Goal: Task Accomplishment & Management: Use online tool/utility

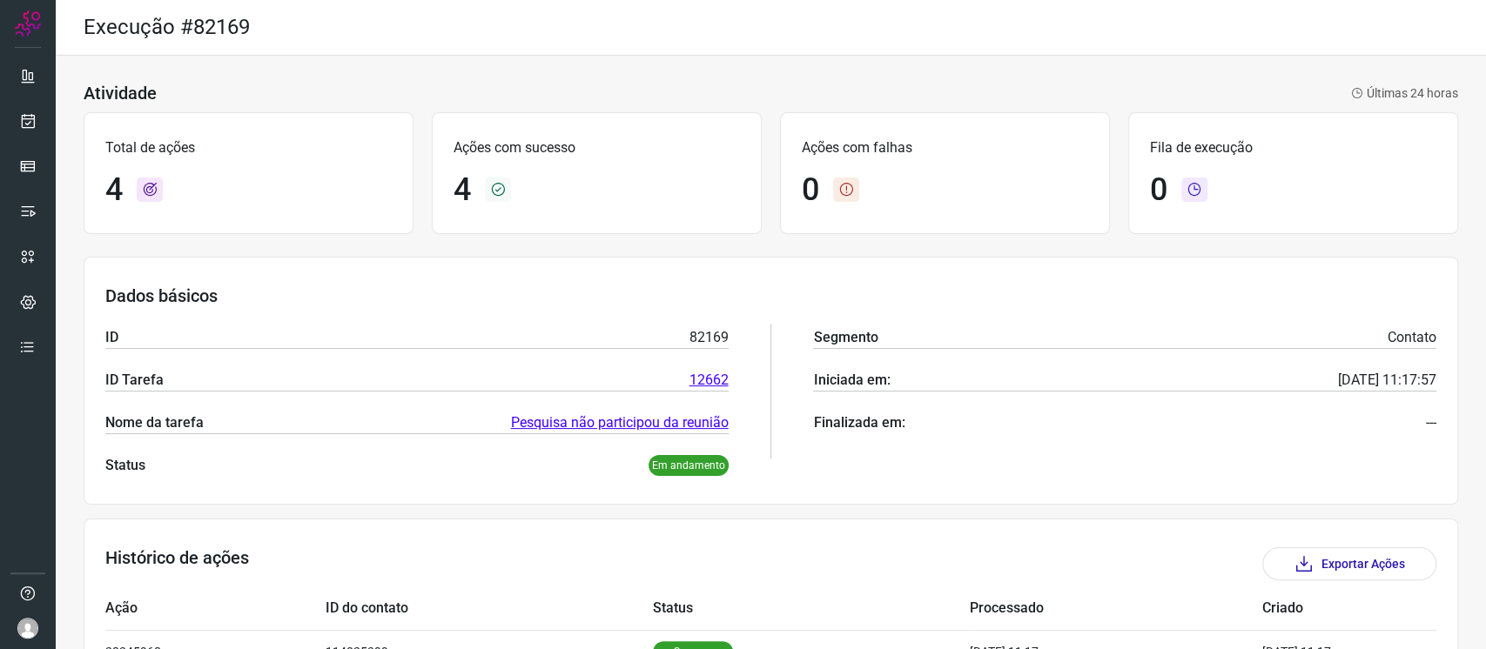
scroll to position [236, 0]
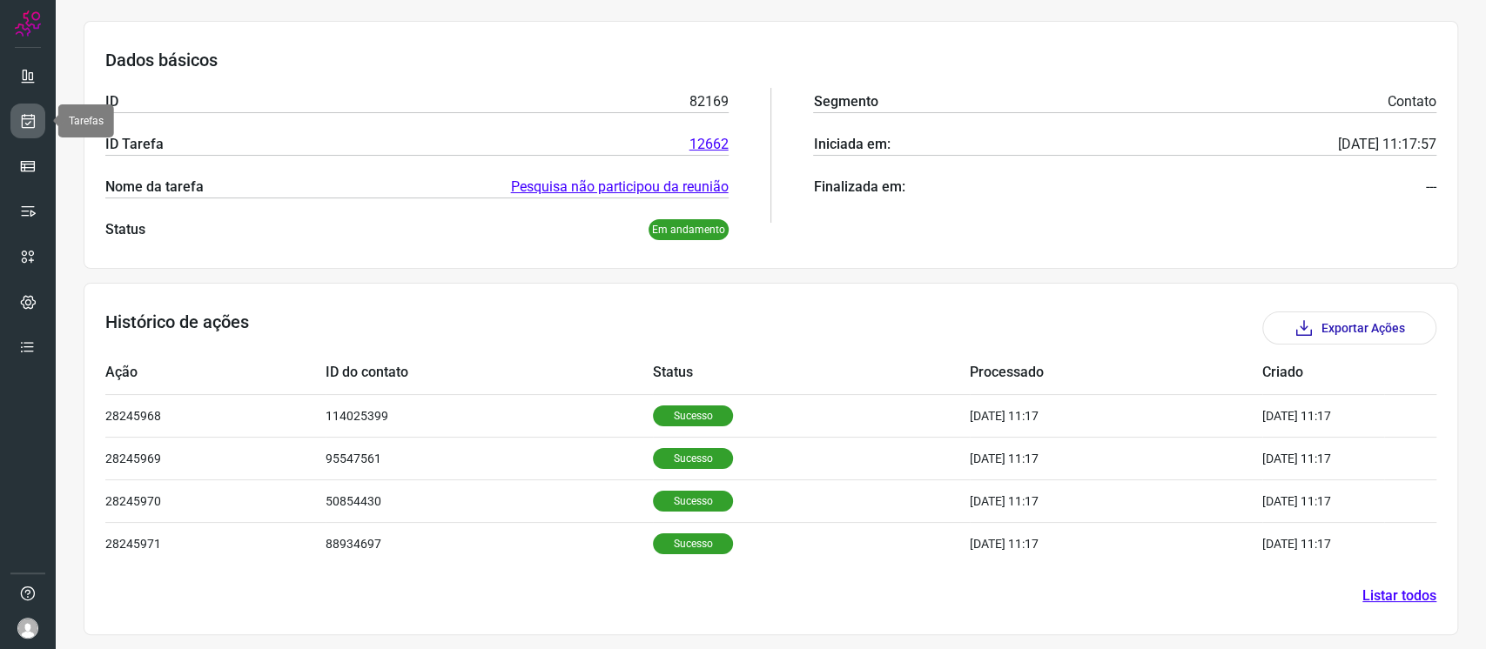
click at [43, 111] on link at bounding box center [27, 121] width 35 height 35
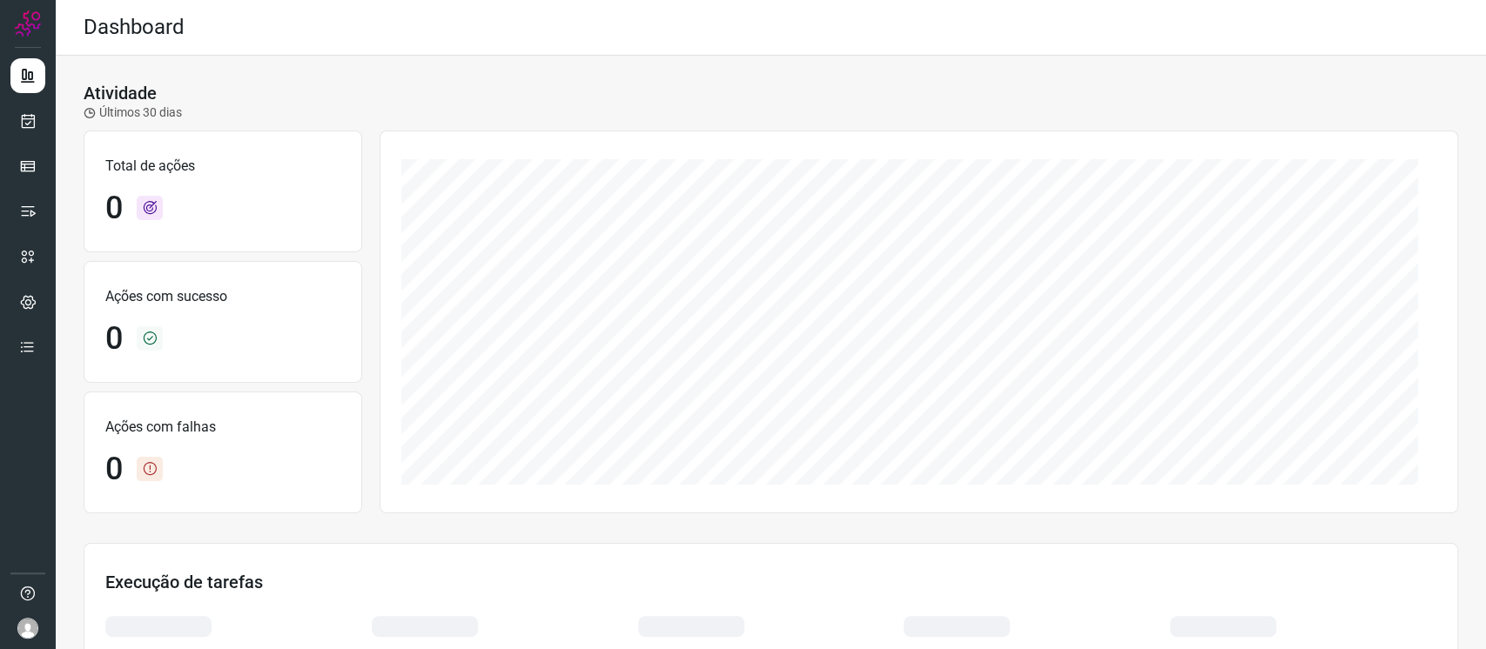
click at [48, 114] on div at bounding box center [28, 324] width 56 height 649
click at [26, 102] on ul at bounding box center [27, 216] width 35 height 317
click at [34, 121] on icon at bounding box center [28, 120] width 18 height 17
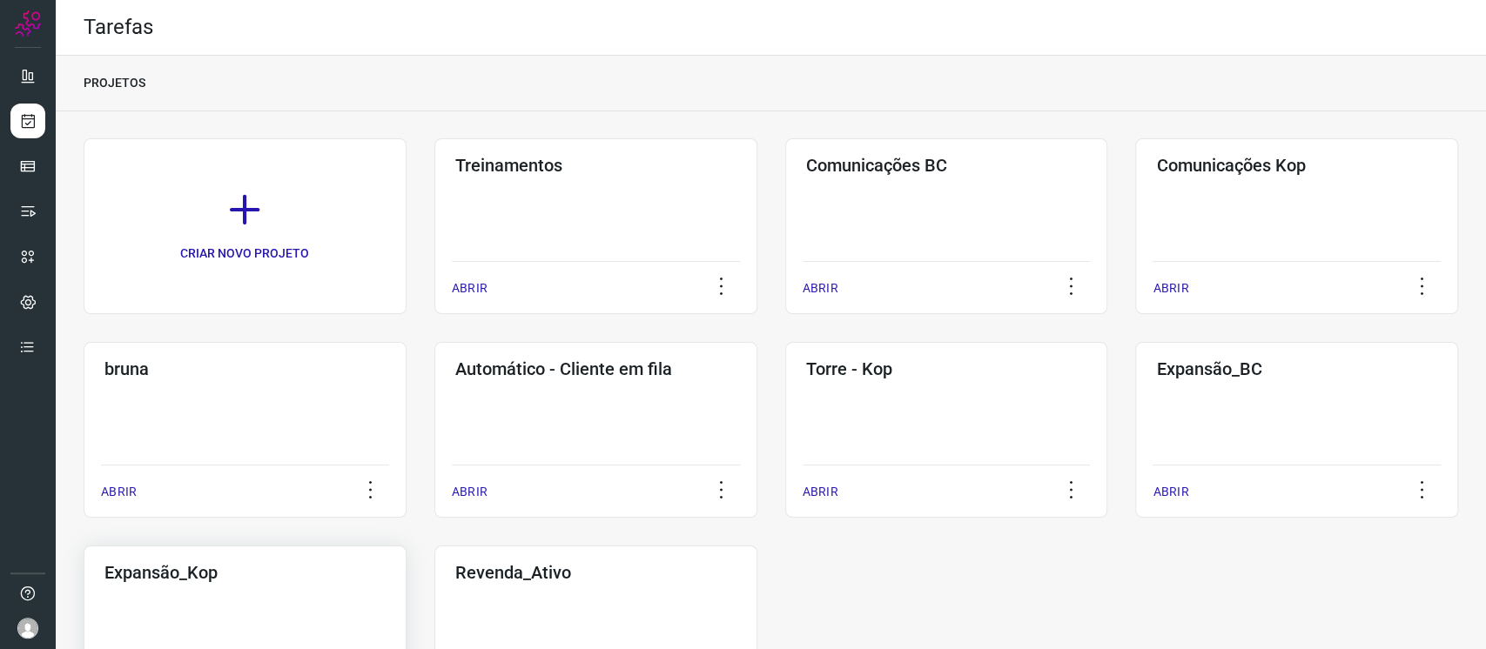
click at [266, 571] on h3 "Expansão_Kop" at bounding box center [244, 572] width 281 height 21
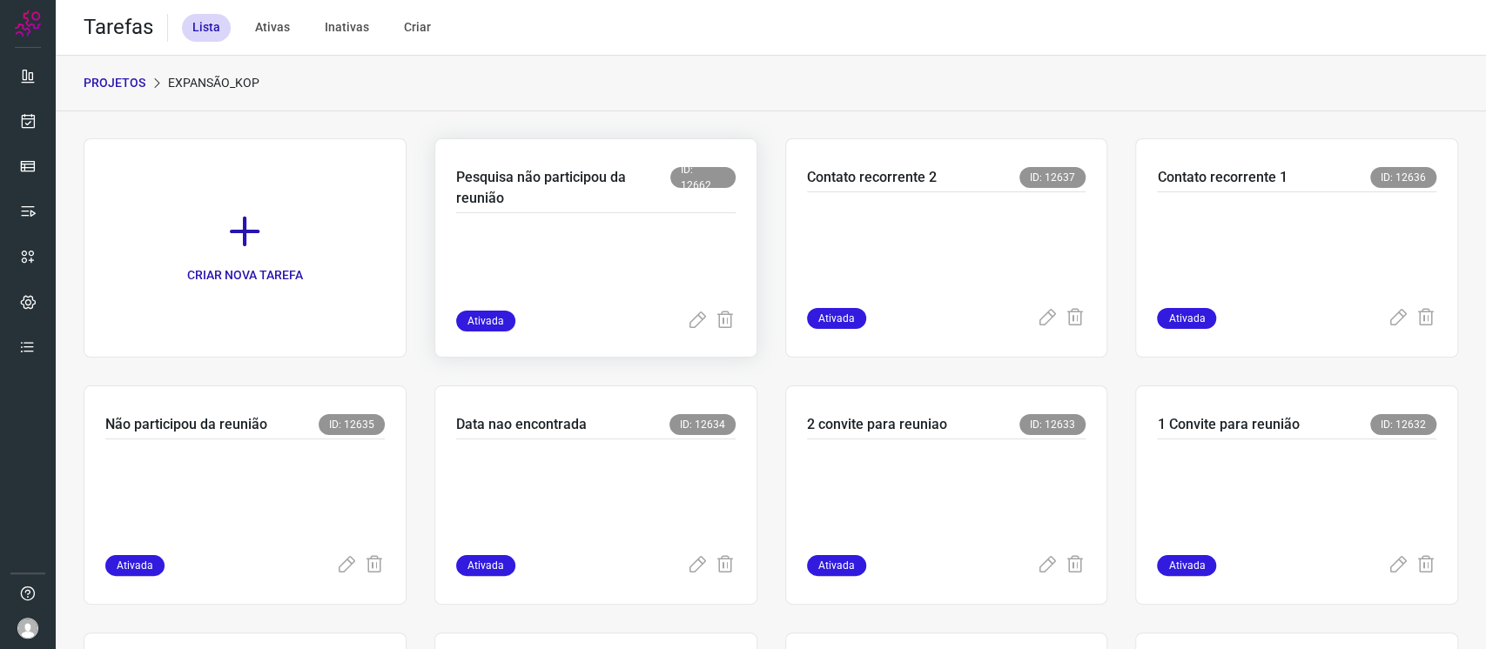
click at [558, 289] on p at bounding box center [586, 267] width 261 height 87
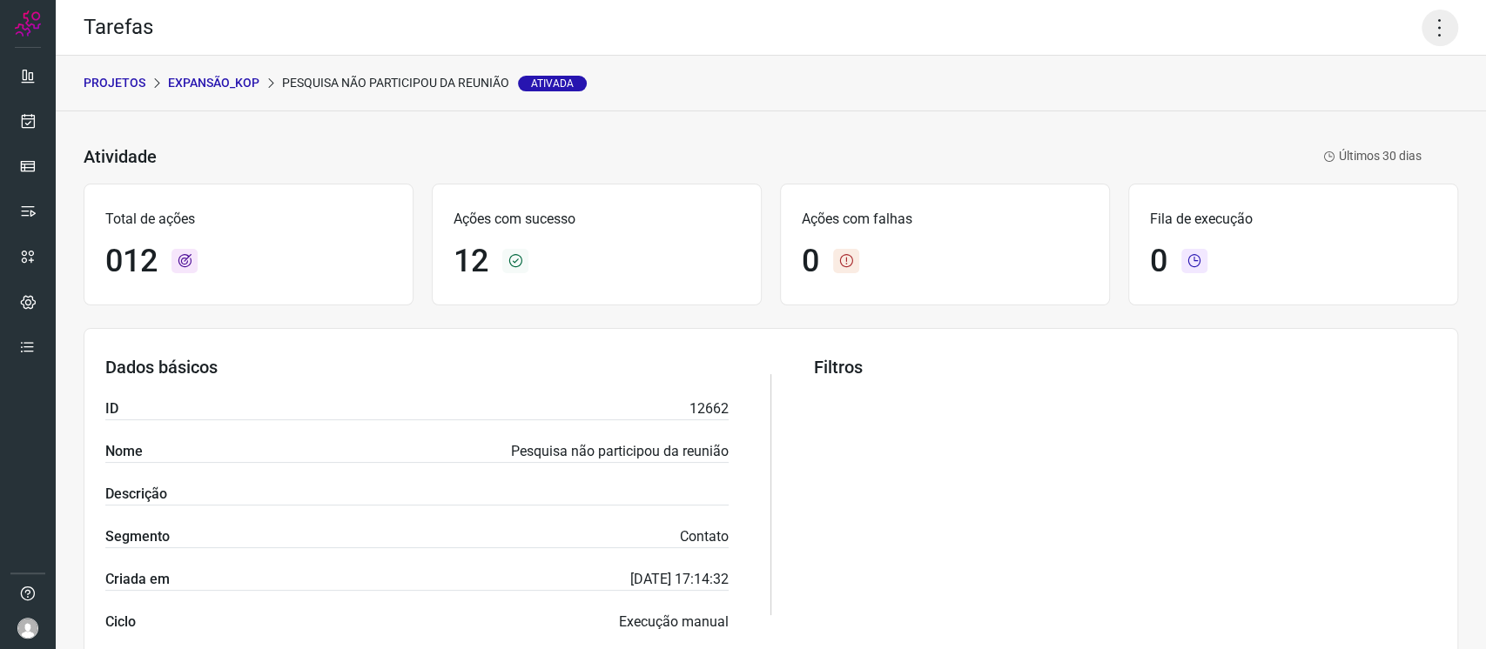
click at [1425, 37] on icon at bounding box center [1440, 28] width 37 height 37
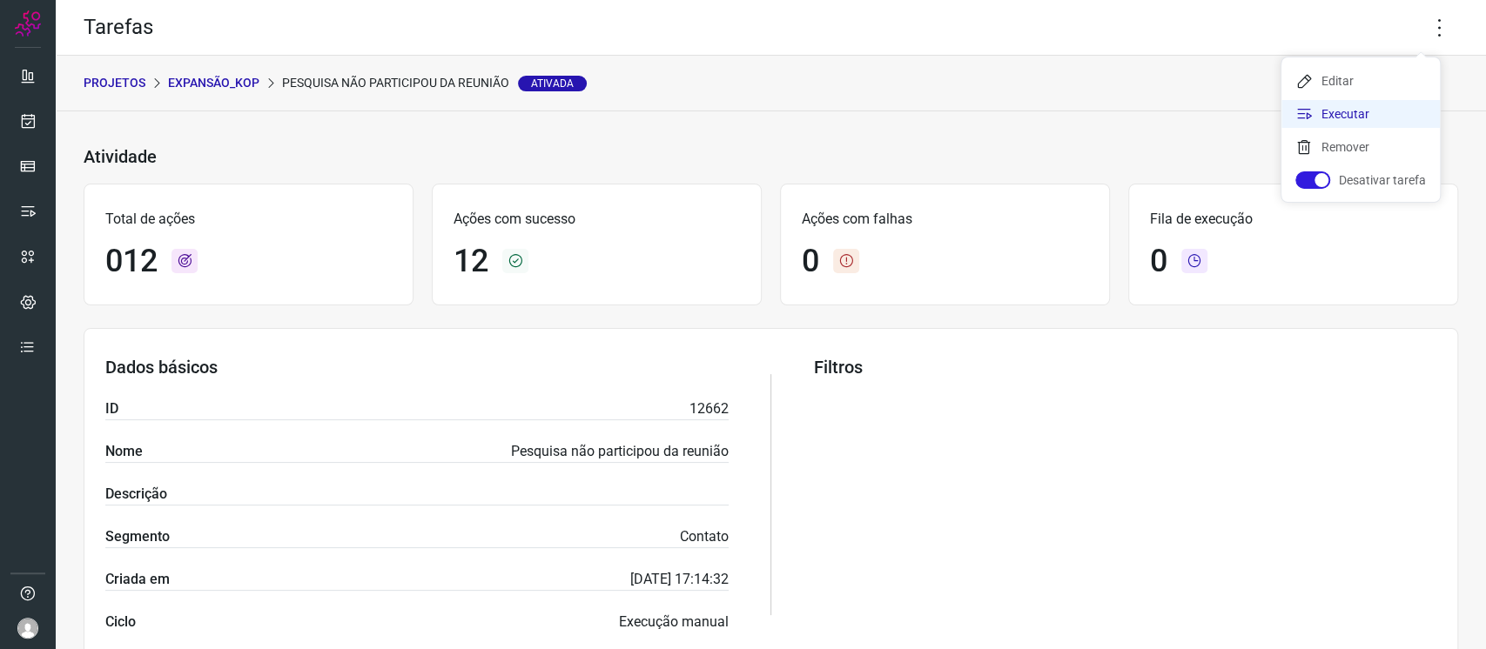
click at [1383, 103] on li "Executar" at bounding box center [1360, 114] width 158 height 28
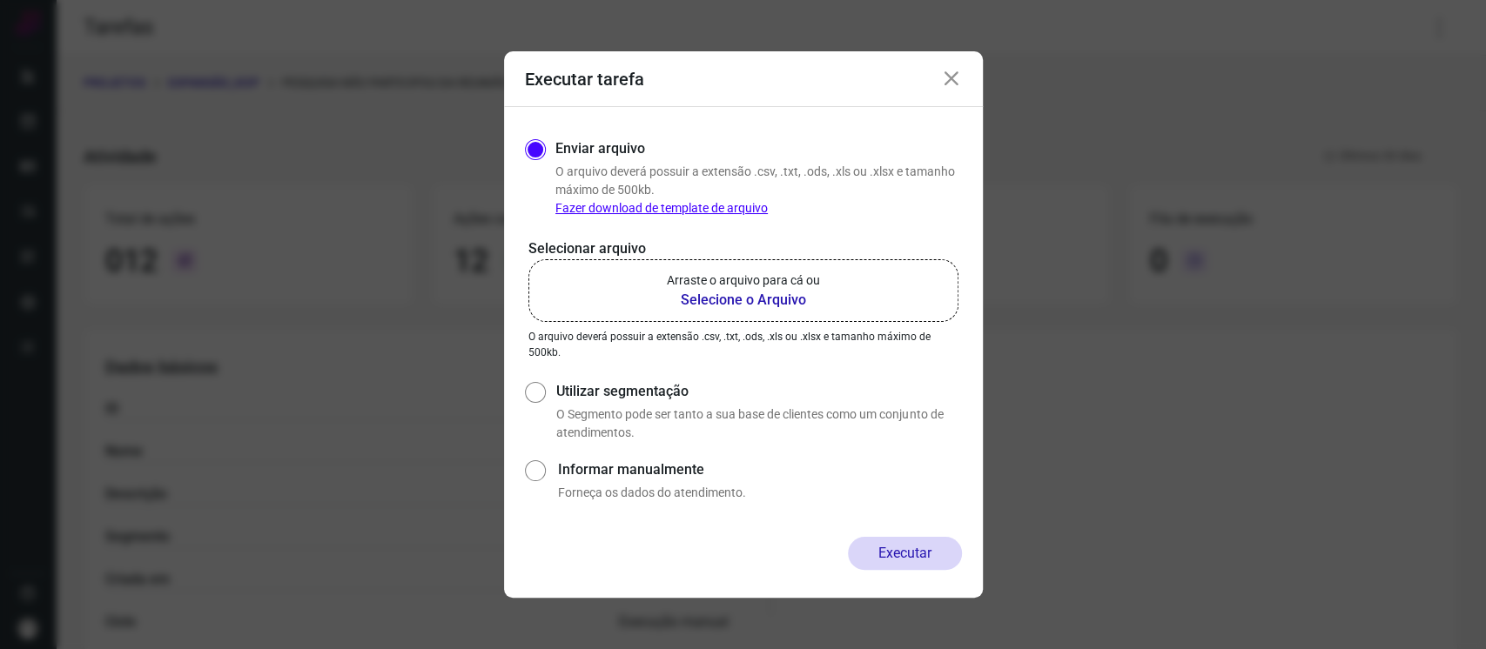
click at [742, 288] on p "Arraste o arquivo para cá ou" at bounding box center [743, 281] width 153 height 18
click at [0, 0] on input "Arraste o arquivo para cá ou Selecione o Arquivo" at bounding box center [0, 0] width 0 height 0
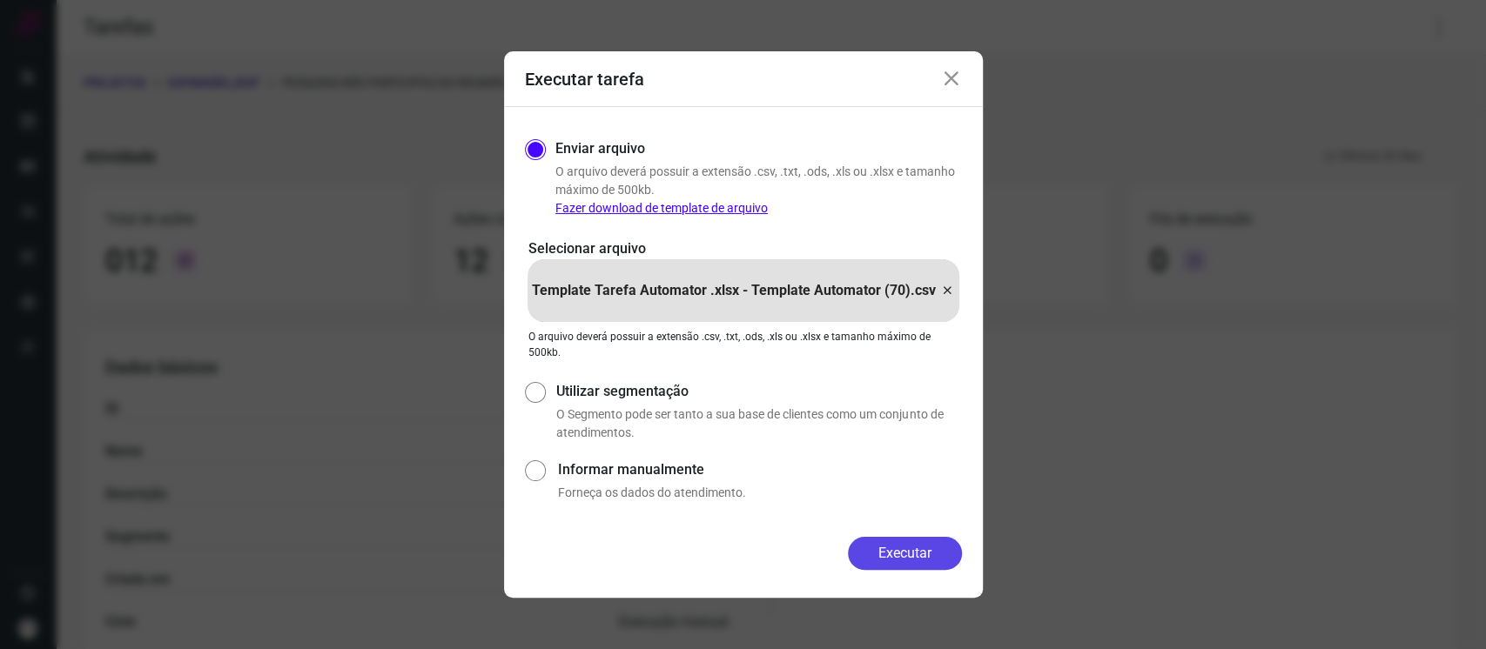
click at [955, 549] on button "Executar" at bounding box center [905, 553] width 114 height 33
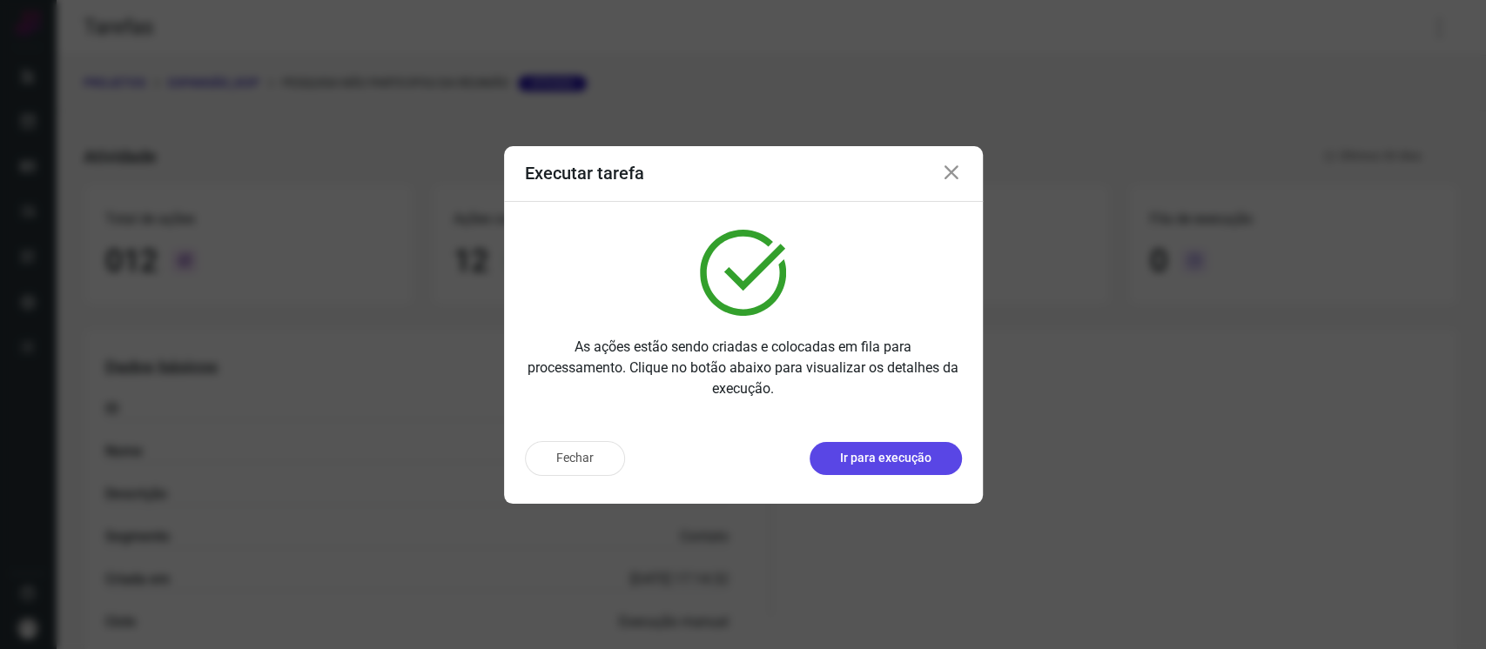
click at [890, 450] on p "Ir para execução" at bounding box center [885, 458] width 91 height 18
